Goal: Task Accomplishment & Management: Complete application form

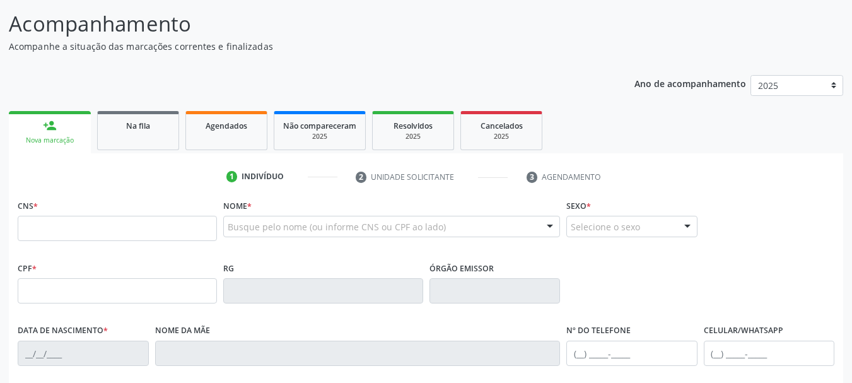
scroll to position [159, 0]
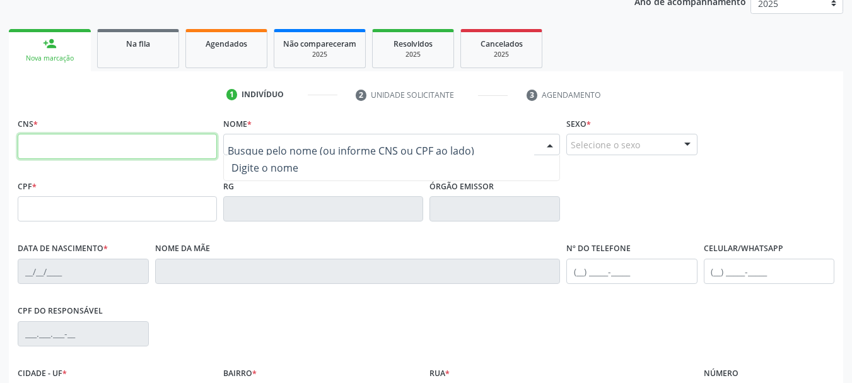
click at [193, 145] on input "text" at bounding box center [117, 146] width 199 height 25
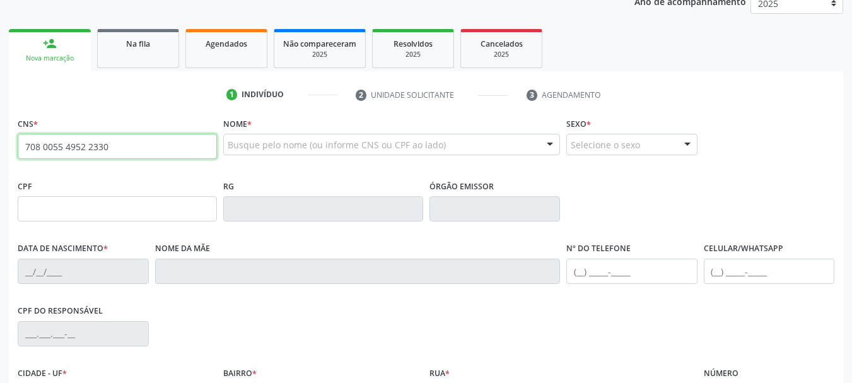
type input "708 0055 4952 2330"
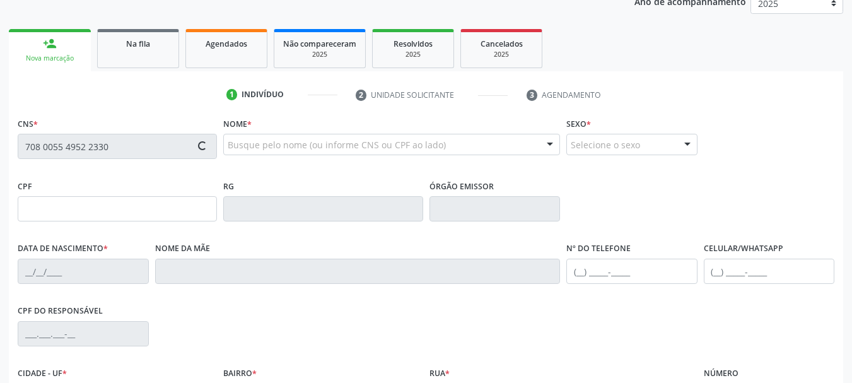
type input "[DATE]"
type input "[PERSON_NAME] de Jesus"
type input "[PHONE_NUMBER]"
type input "006.691.255-55"
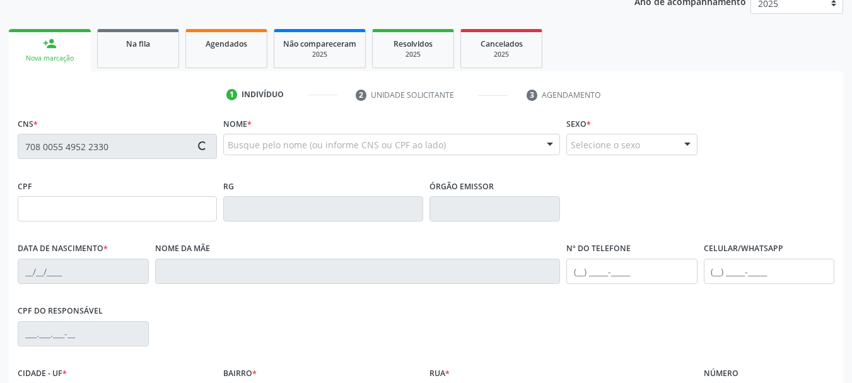
type input "S/N"
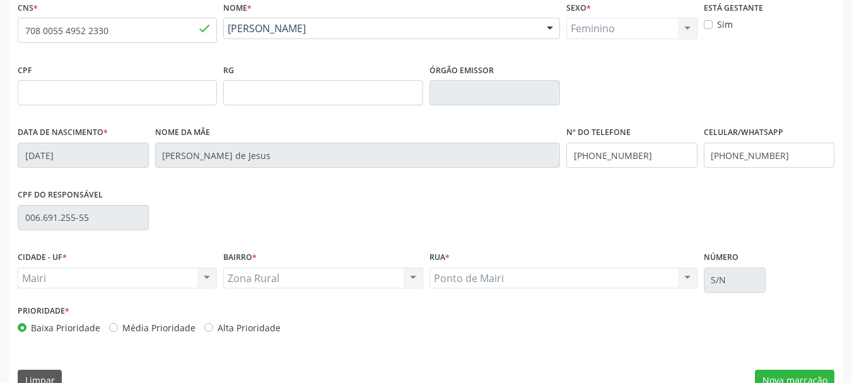
scroll to position [301, 0]
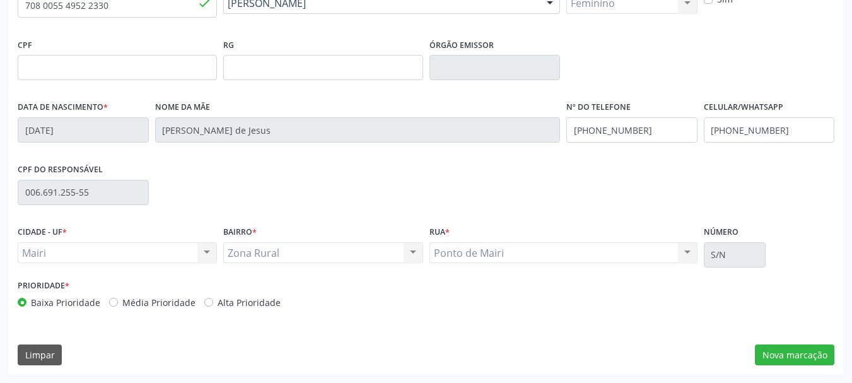
click at [240, 300] on label "Alta Prioridade" at bounding box center [248, 302] width 63 height 13
click at [213, 300] on input "Alta Prioridade" at bounding box center [208, 301] width 9 height 11
radio input "true"
click at [779, 363] on button "Nova marcação" at bounding box center [793, 354] width 79 height 21
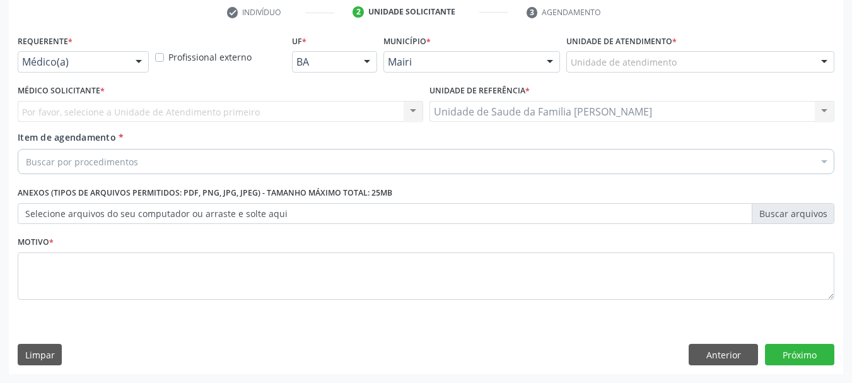
click at [687, 63] on div "Unidade de atendimento" at bounding box center [700, 61] width 268 height 21
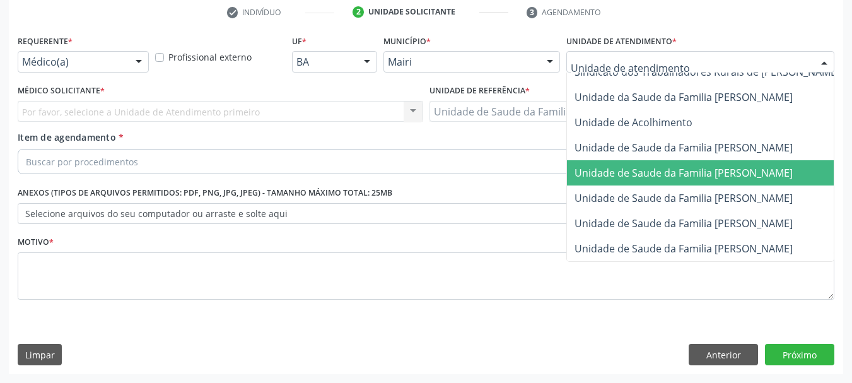
scroll to position [956, 0]
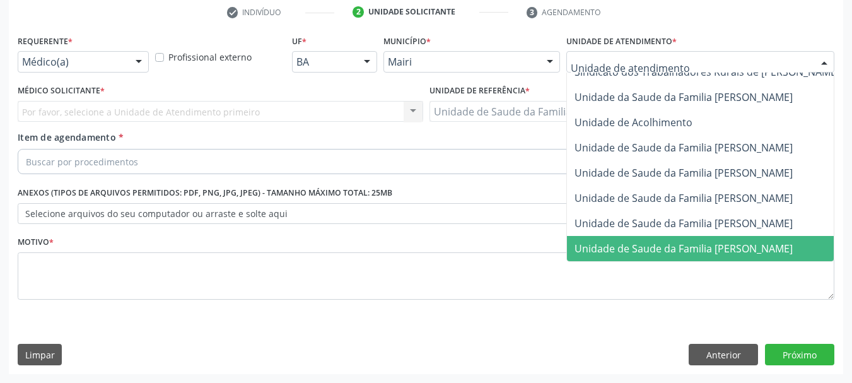
click at [673, 241] on span "Unidade de Saude da Familia [PERSON_NAME]" at bounding box center [683, 248] width 218 height 14
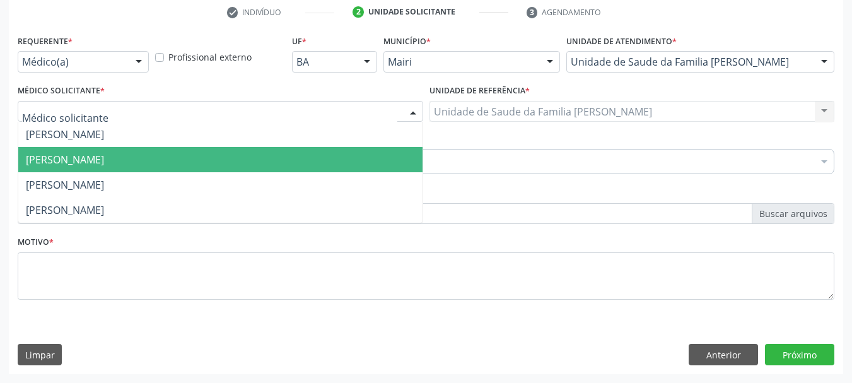
click at [88, 156] on span "[PERSON_NAME]" at bounding box center [65, 160] width 78 height 14
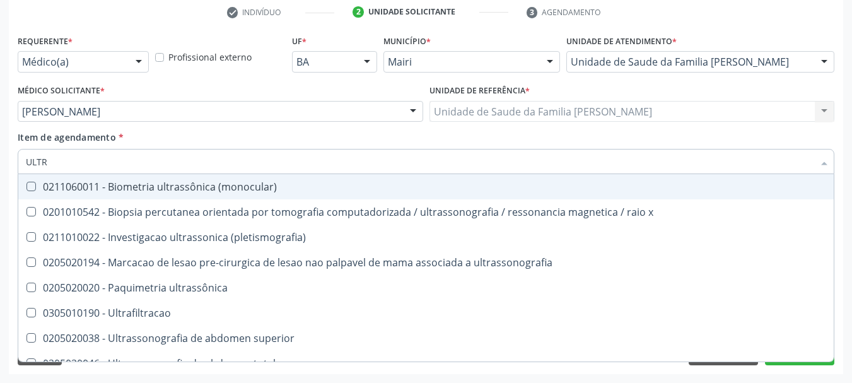
type input "ULTRA"
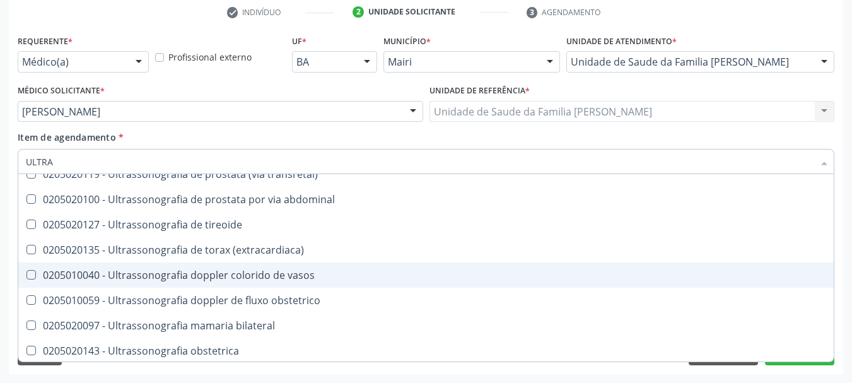
scroll to position [378, 0]
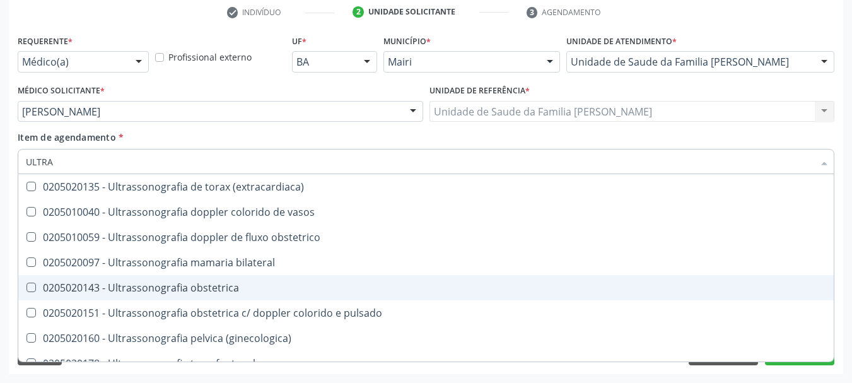
click at [170, 282] on div "0205020143 - Ultrassonografia obstetrica" at bounding box center [426, 287] width 800 height 10
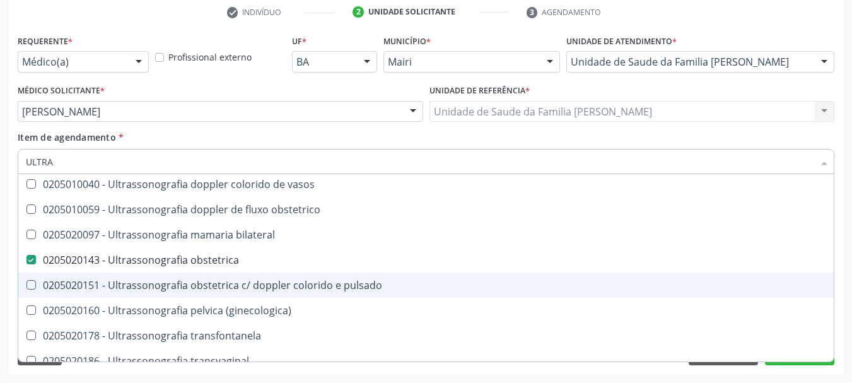
scroll to position [418, 0]
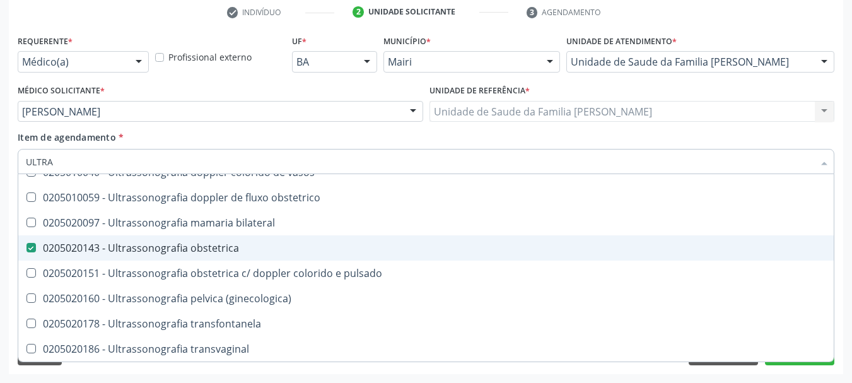
click at [68, 248] on div "0205020143 - Ultrassonografia obstetrica" at bounding box center [426, 248] width 800 height 10
checkbox obstetrica "true"
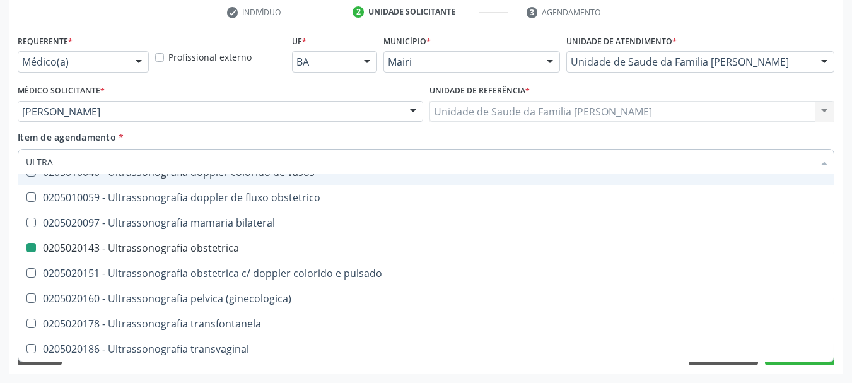
click at [194, 79] on div "Profissional externo" at bounding box center [220, 56] width 137 height 49
checkbox x "true"
checkbox obstetrica "false"
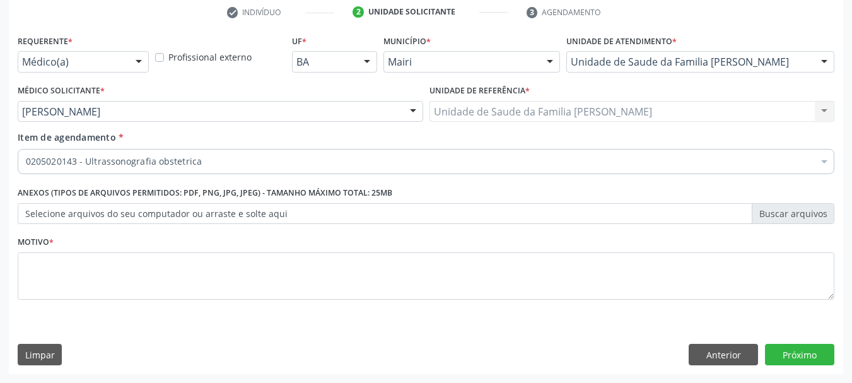
scroll to position [0, 0]
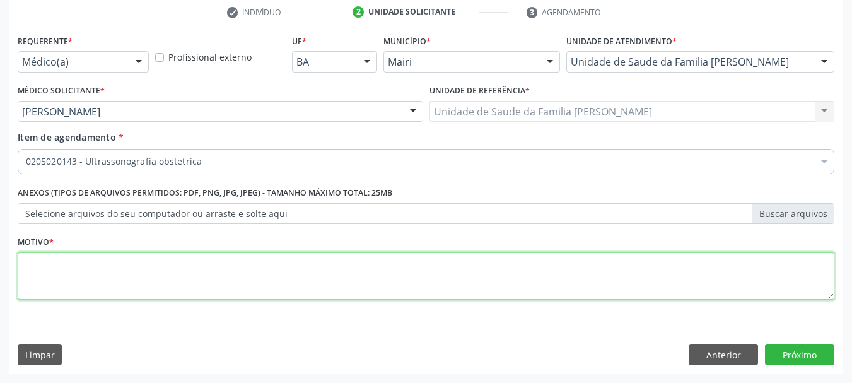
click at [218, 273] on textarea at bounding box center [426, 276] width 816 height 48
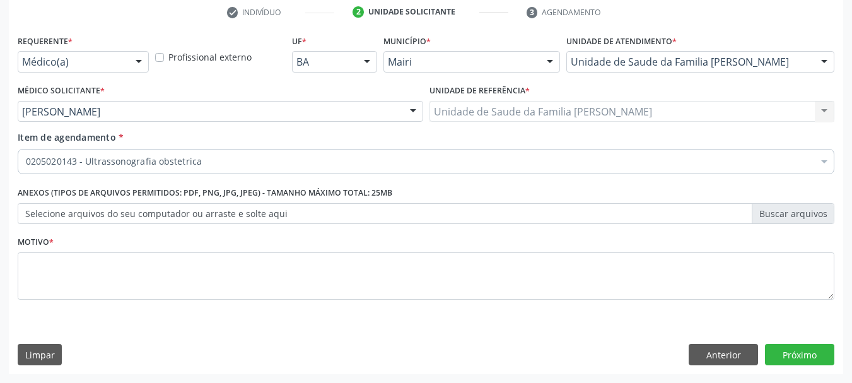
click at [279, 215] on label "Selecione arquivos do seu computador ou arraste e solte aqui" at bounding box center [426, 213] width 816 height 21
click at [279, 215] on input "Selecione arquivos do seu computador ou arraste e solte aqui" at bounding box center [426, 213] width 816 height 21
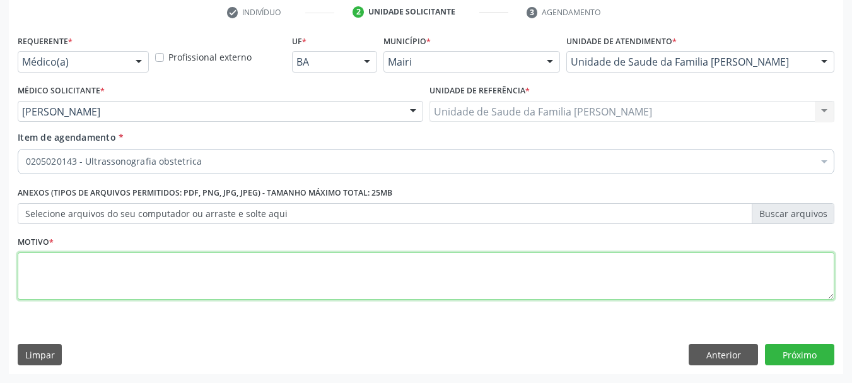
click at [137, 268] on textarea at bounding box center [426, 276] width 816 height 48
type textarea "AVALIACAO"
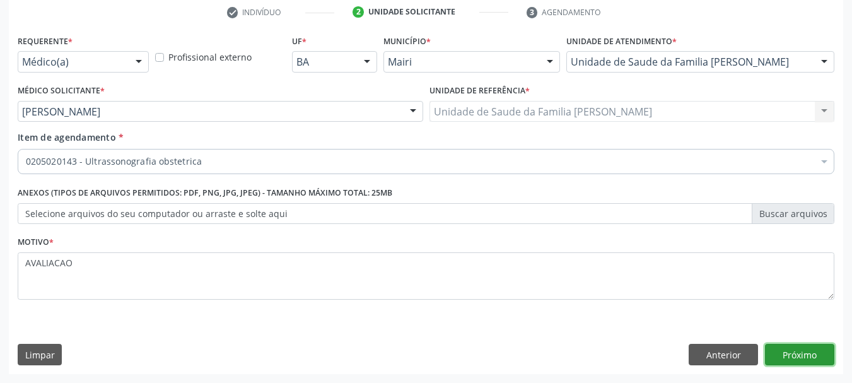
click at [806, 352] on button "Próximo" at bounding box center [799, 354] width 69 height 21
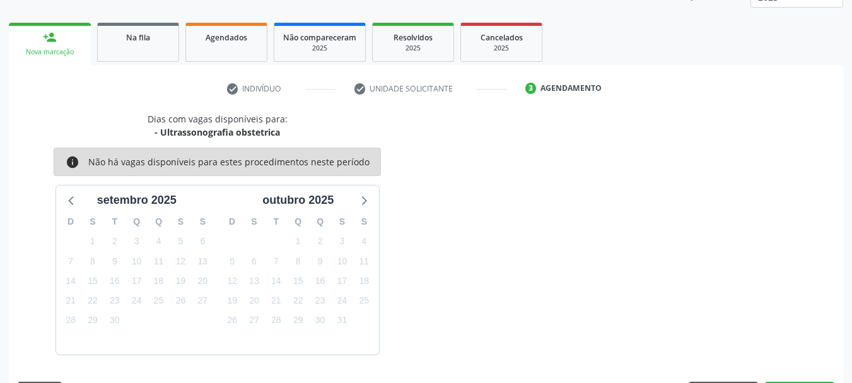
scroll to position [203, 0]
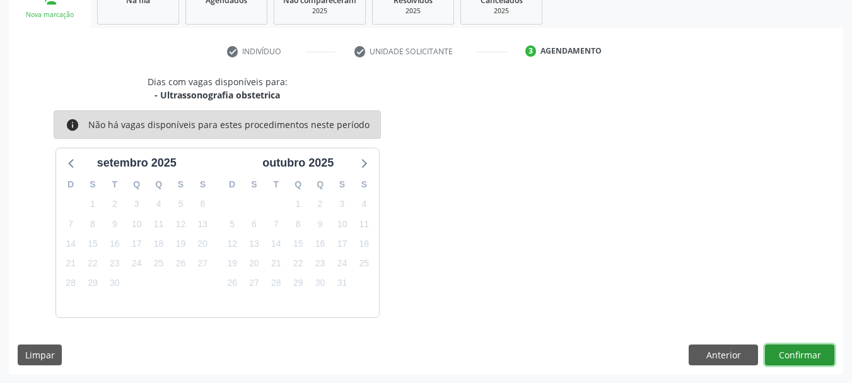
click at [789, 352] on button "Confirmar" at bounding box center [799, 354] width 69 height 21
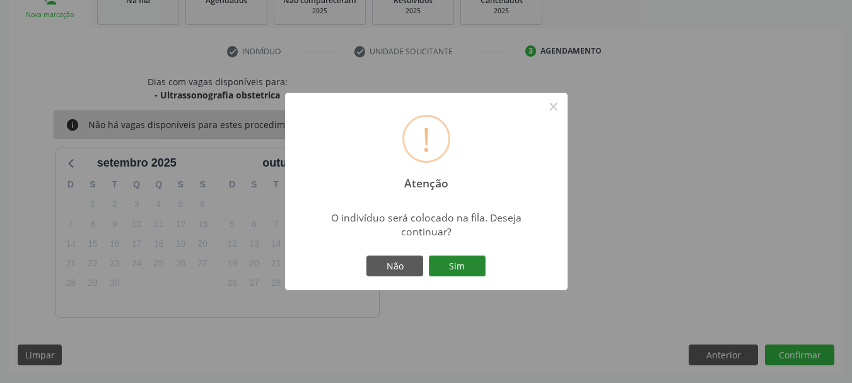
click at [450, 269] on button "Sim" at bounding box center [457, 265] width 57 height 21
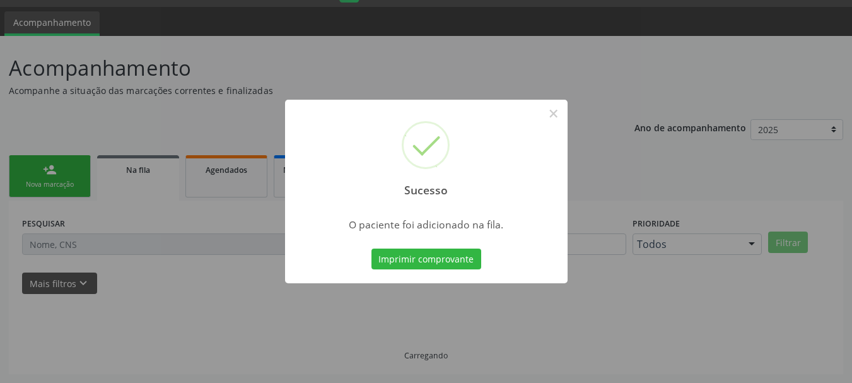
scroll to position [33, 0]
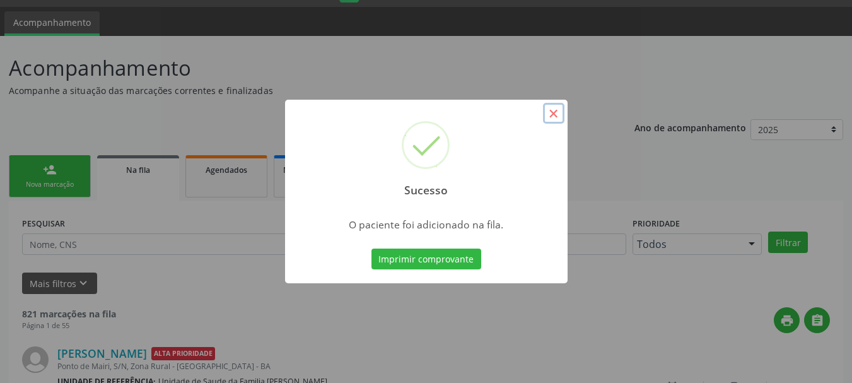
click at [552, 113] on button "×" at bounding box center [553, 113] width 21 height 21
